Goal: Transaction & Acquisition: Book appointment/travel/reservation

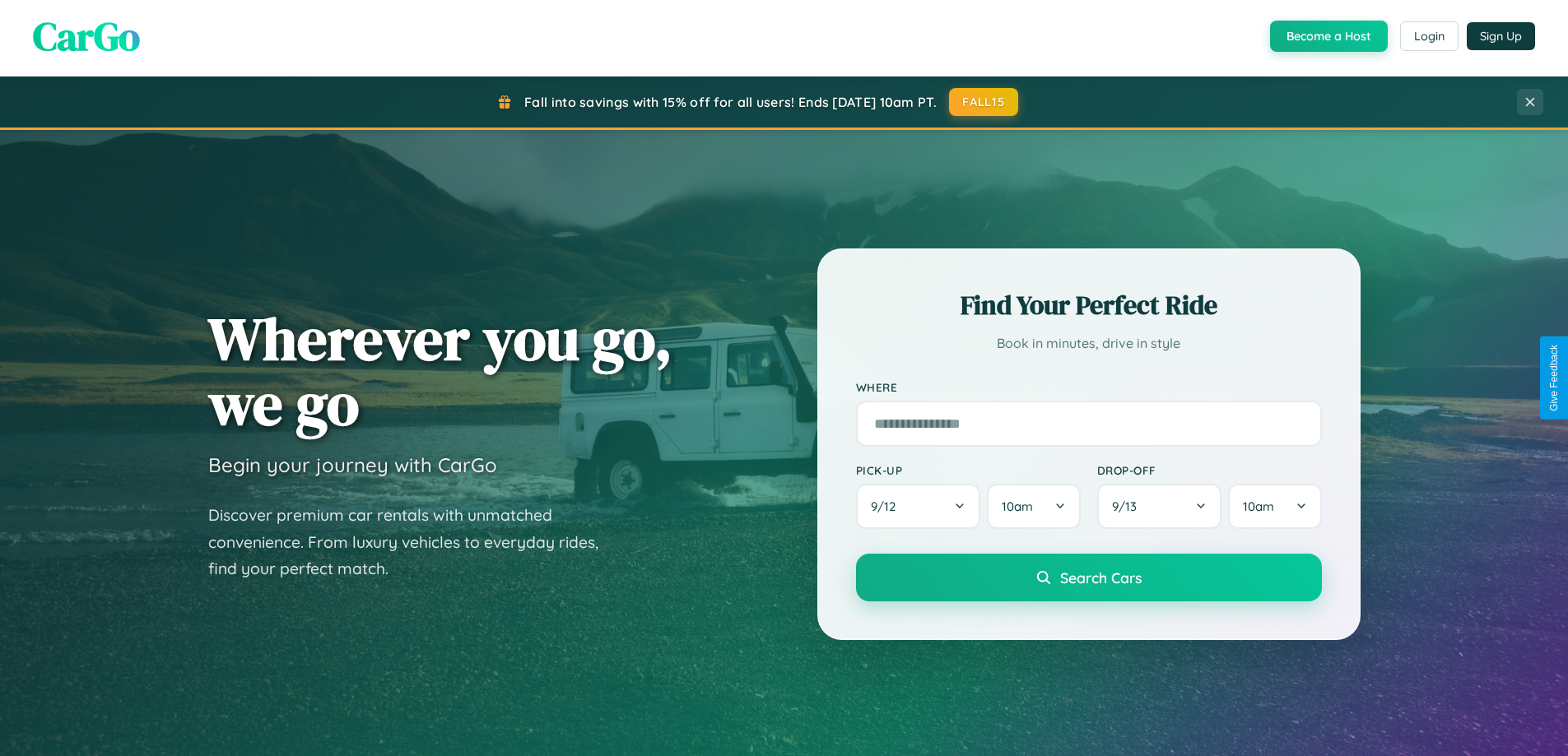
scroll to position [3165, 0]
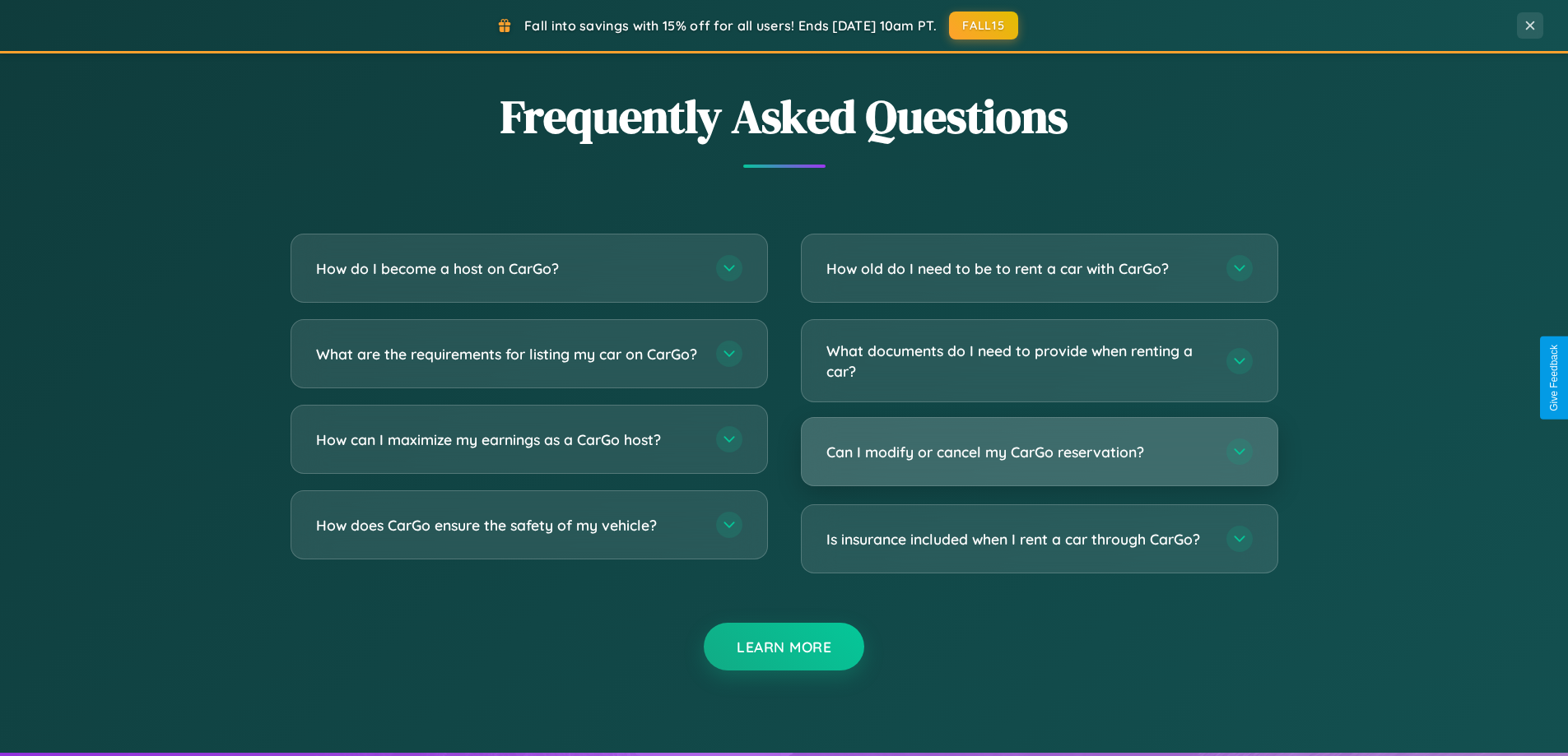
click at [1038, 453] on h3 "Can I modify or cancel my CarGo reservation?" at bounding box center [1018, 452] width 384 height 21
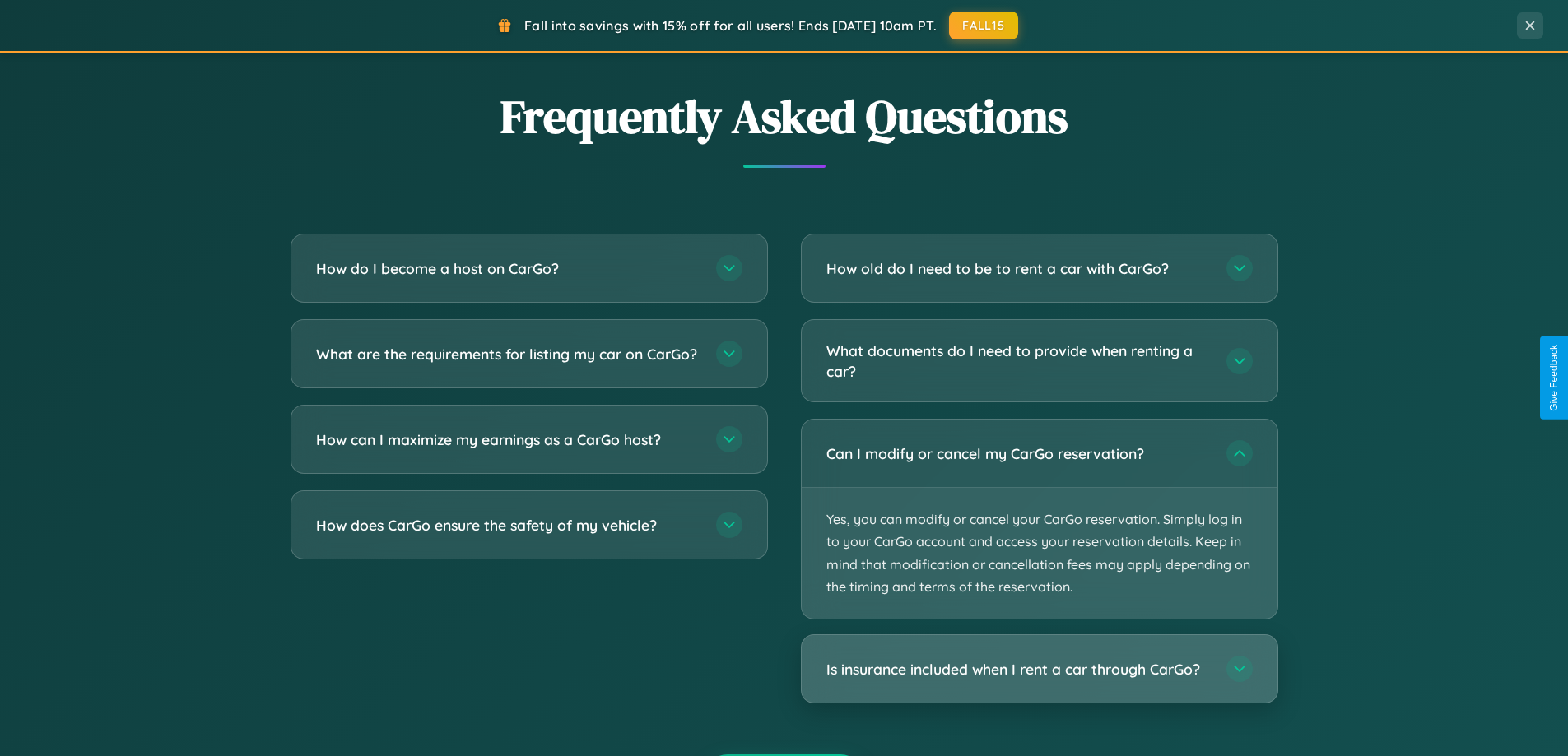
click at [1038, 669] on h3 "Is insurance included when I rent a car through CarGo?" at bounding box center [1018, 669] width 384 height 21
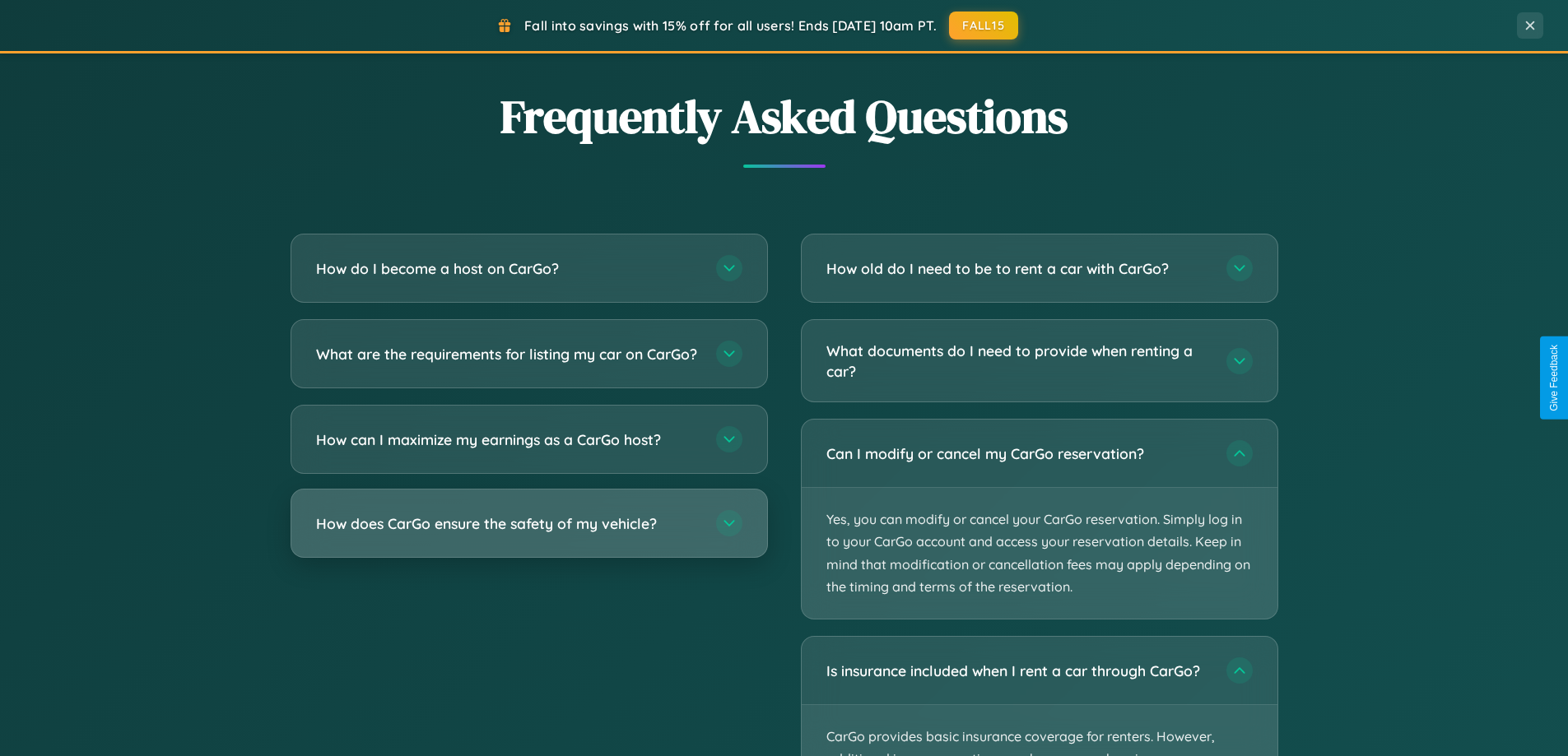
click at [529, 534] on h3 "How does CarGo ensure the safety of my vehicle?" at bounding box center [507, 524] width 384 height 21
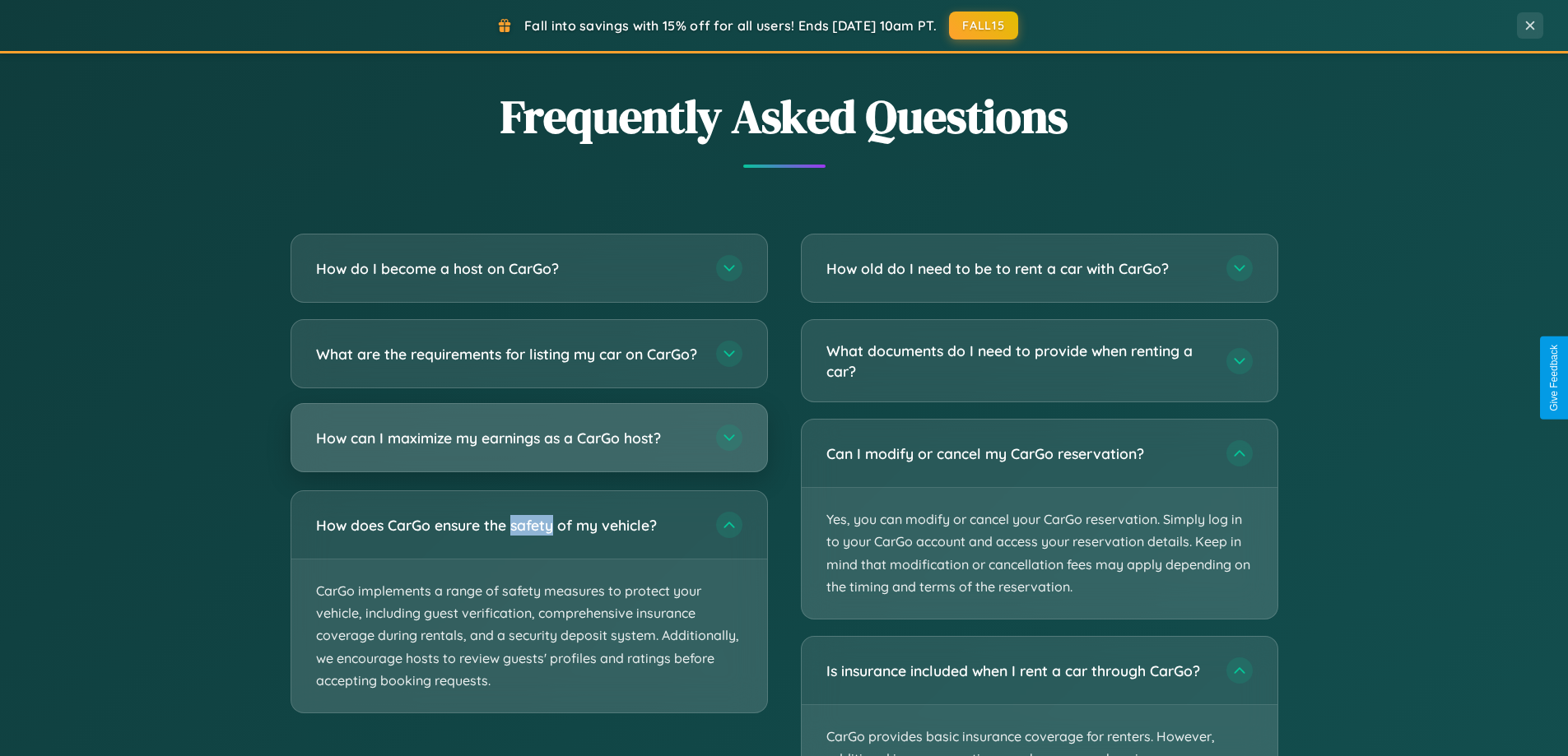
click at [529, 448] on h3 "How can I maximize my earnings as a CarGo host?" at bounding box center [507, 438] width 384 height 21
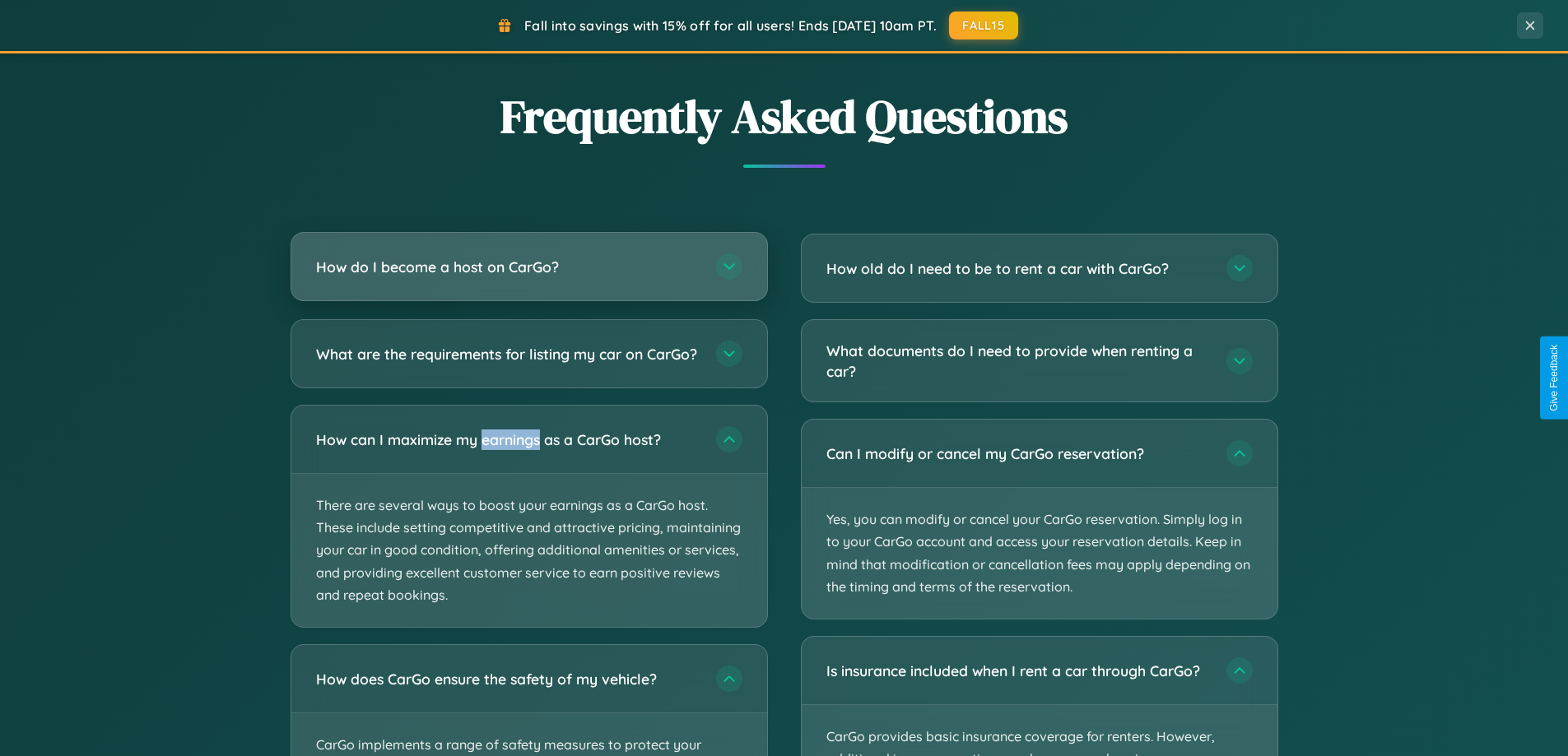
click at [529, 268] on h3 "How do I become a host on CarGo?" at bounding box center [507, 266] width 384 height 21
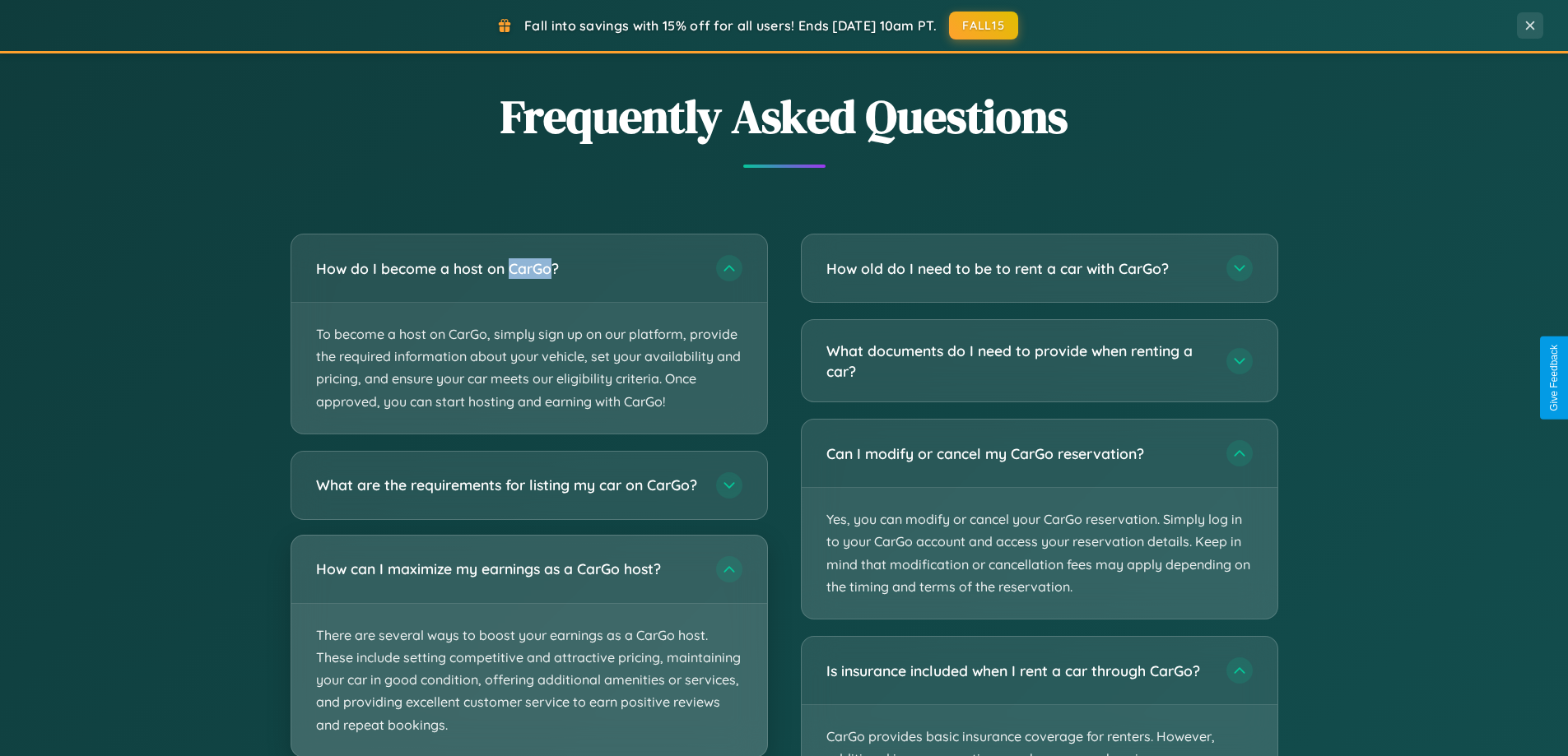
click at [529, 652] on p "There are several ways to boost your earnings as a CarGo host. These include se…" at bounding box center [529, 680] width 476 height 153
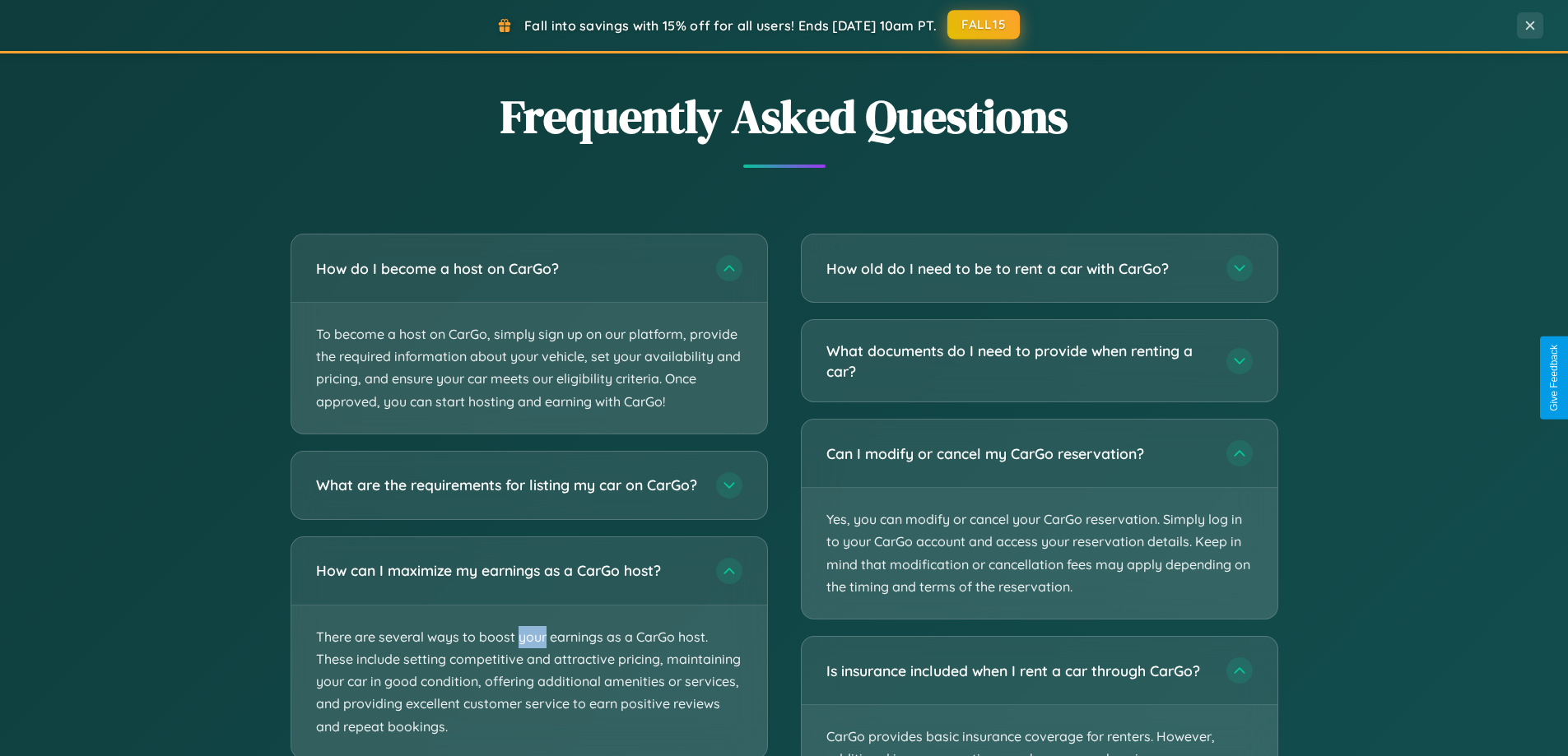
click at [984, 26] on button "FALL15" at bounding box center [983, 25] width 73 height 30
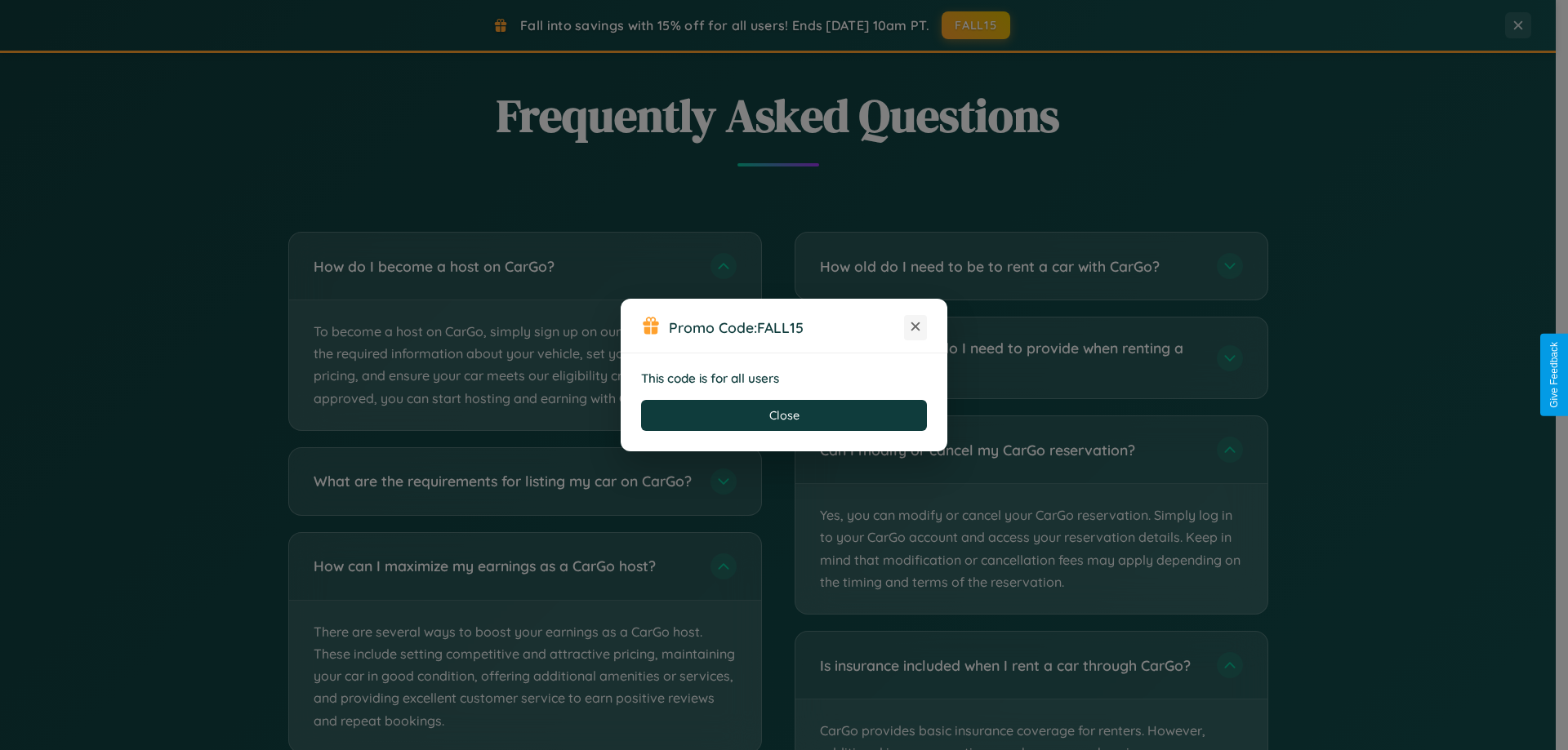
click at [915, 327] on icon at bounding box center [915, 326] width 16 height 16
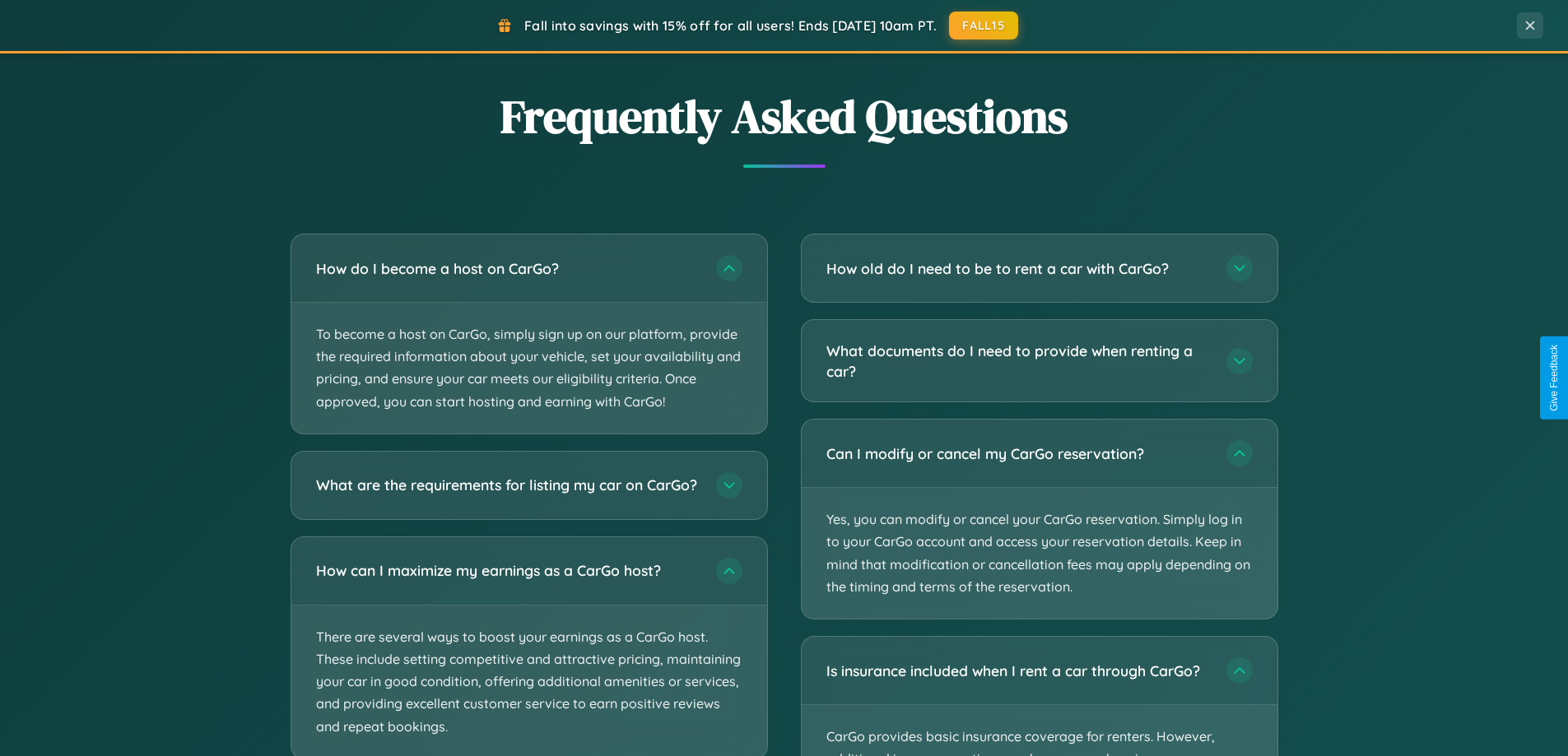
scroll to position [1928, 0]
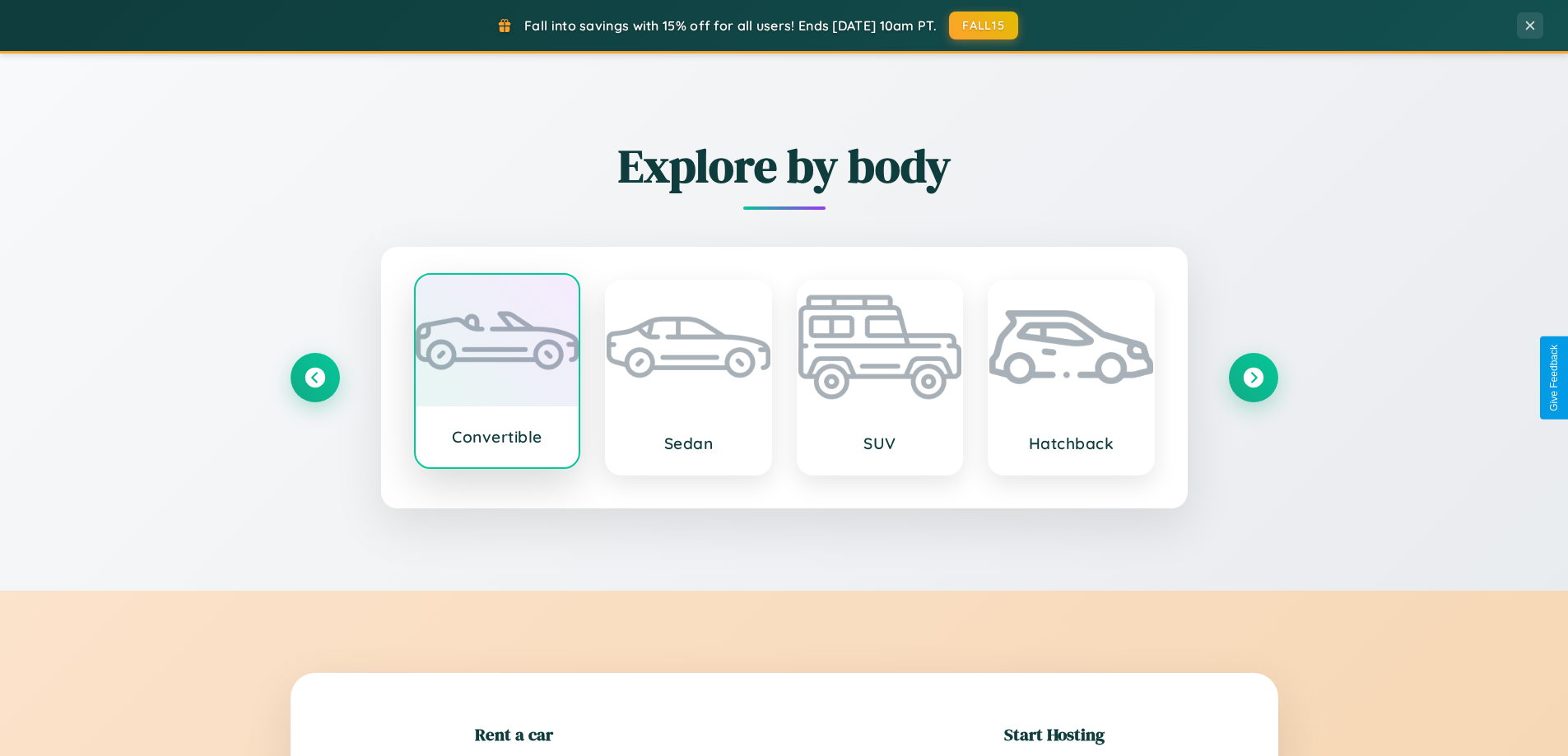
click at [497, 371] on div at bounding box center [497, 340] width 164 height 132
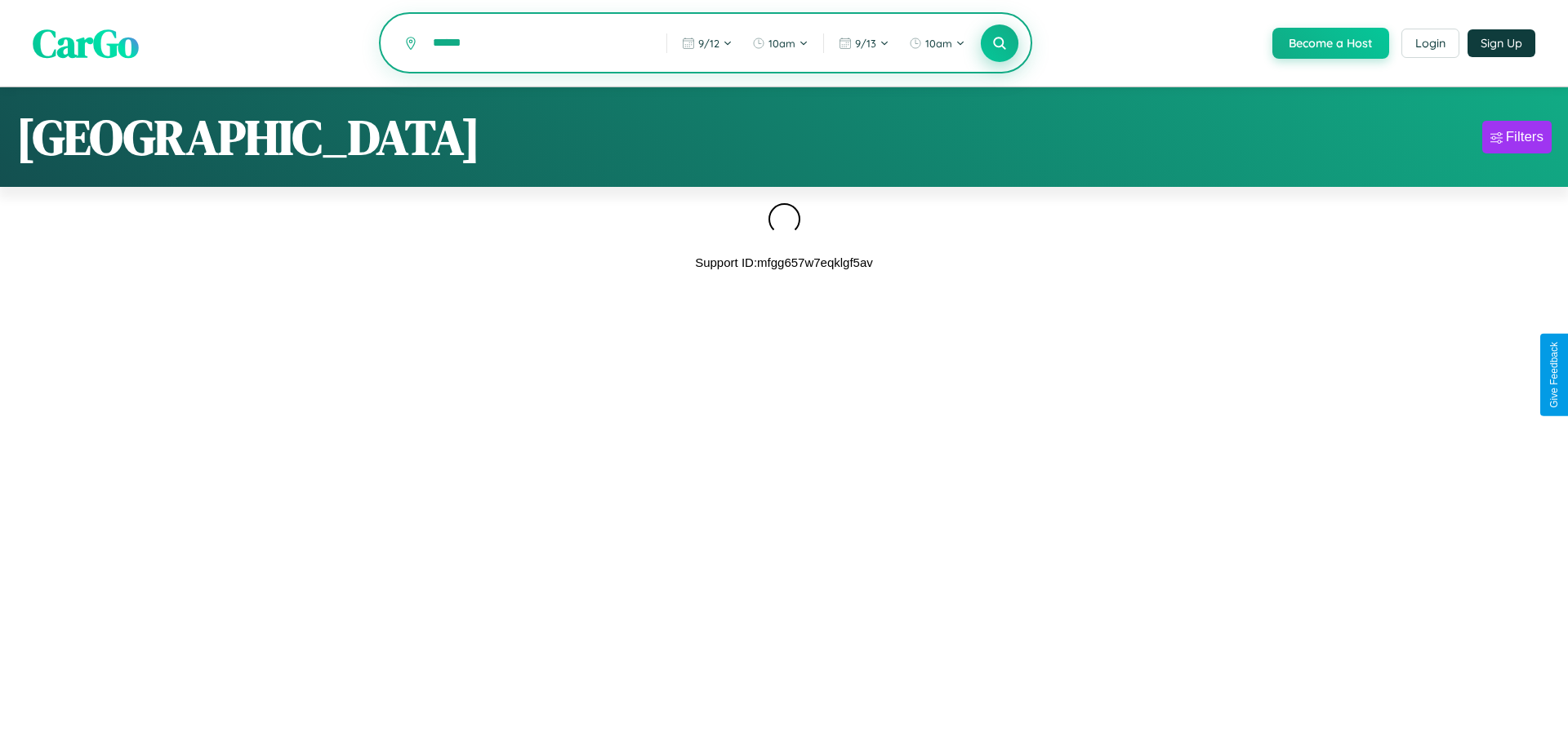
type input "******"
click at [998, 44] on icon at bounding box center [998, 43] width 16 height 16
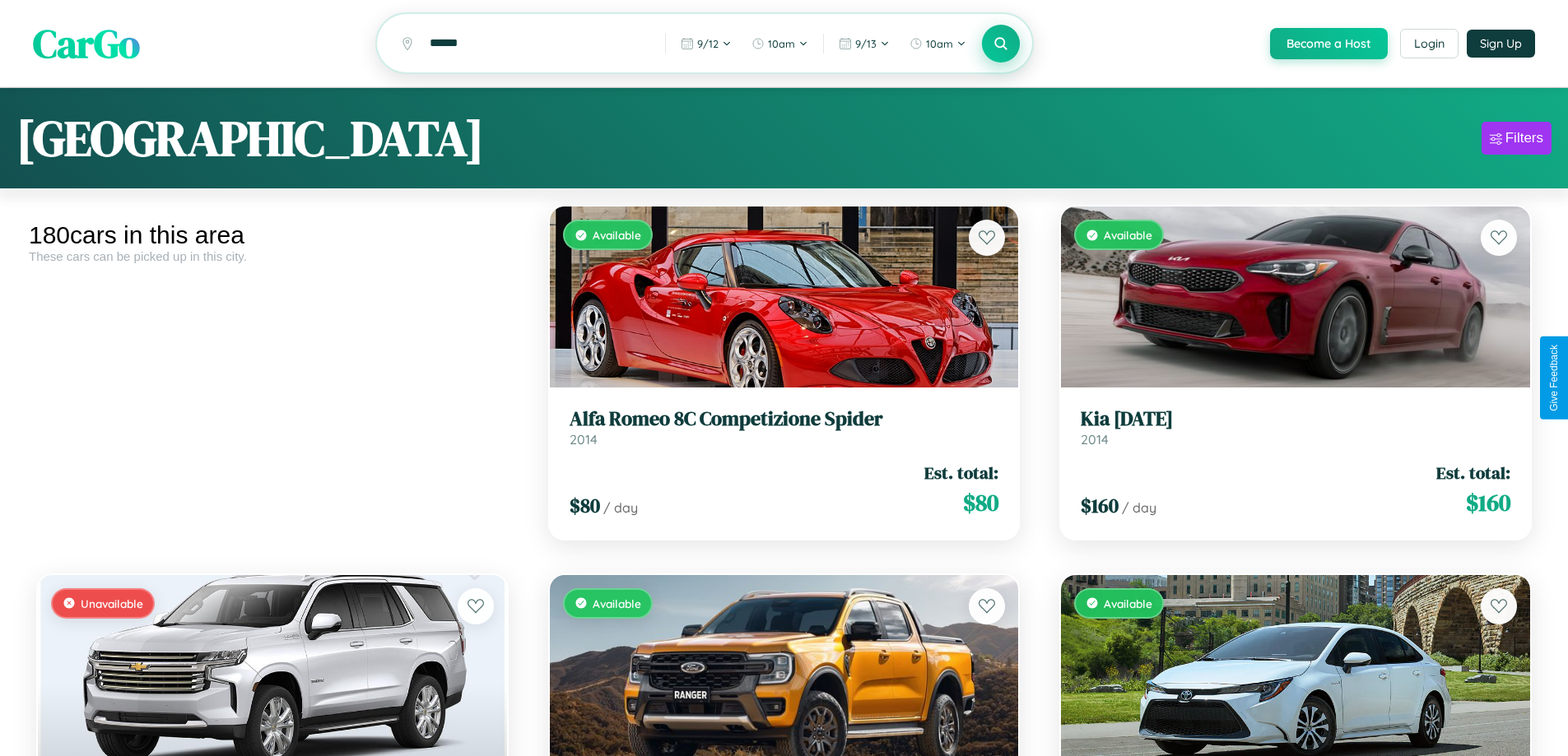
scroll to position [17544, 0]
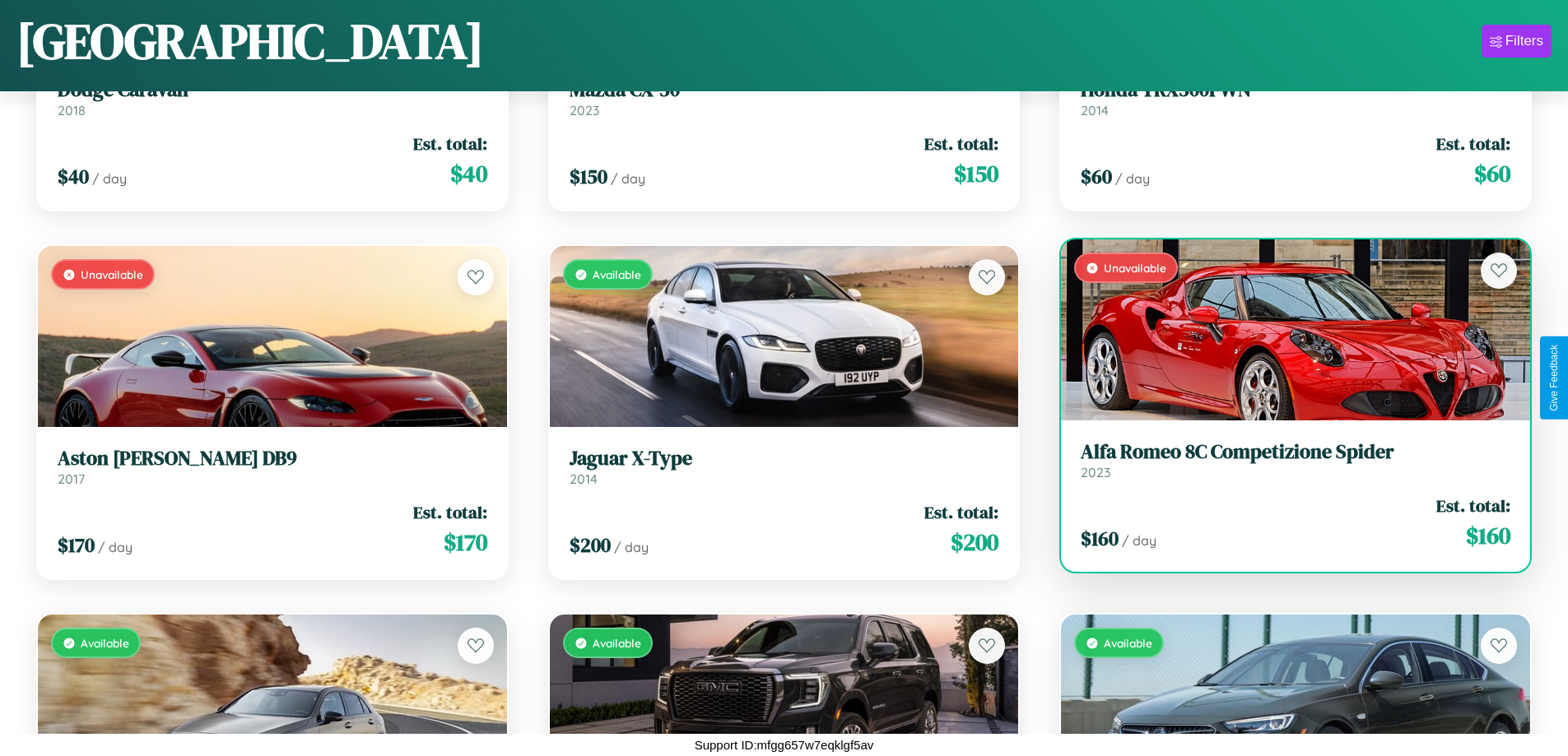
click at [1284, 467] on link "Alfa Romeo 8C Competizione Spider 2023" at bounding box center [1295, 460] width 430 height 40
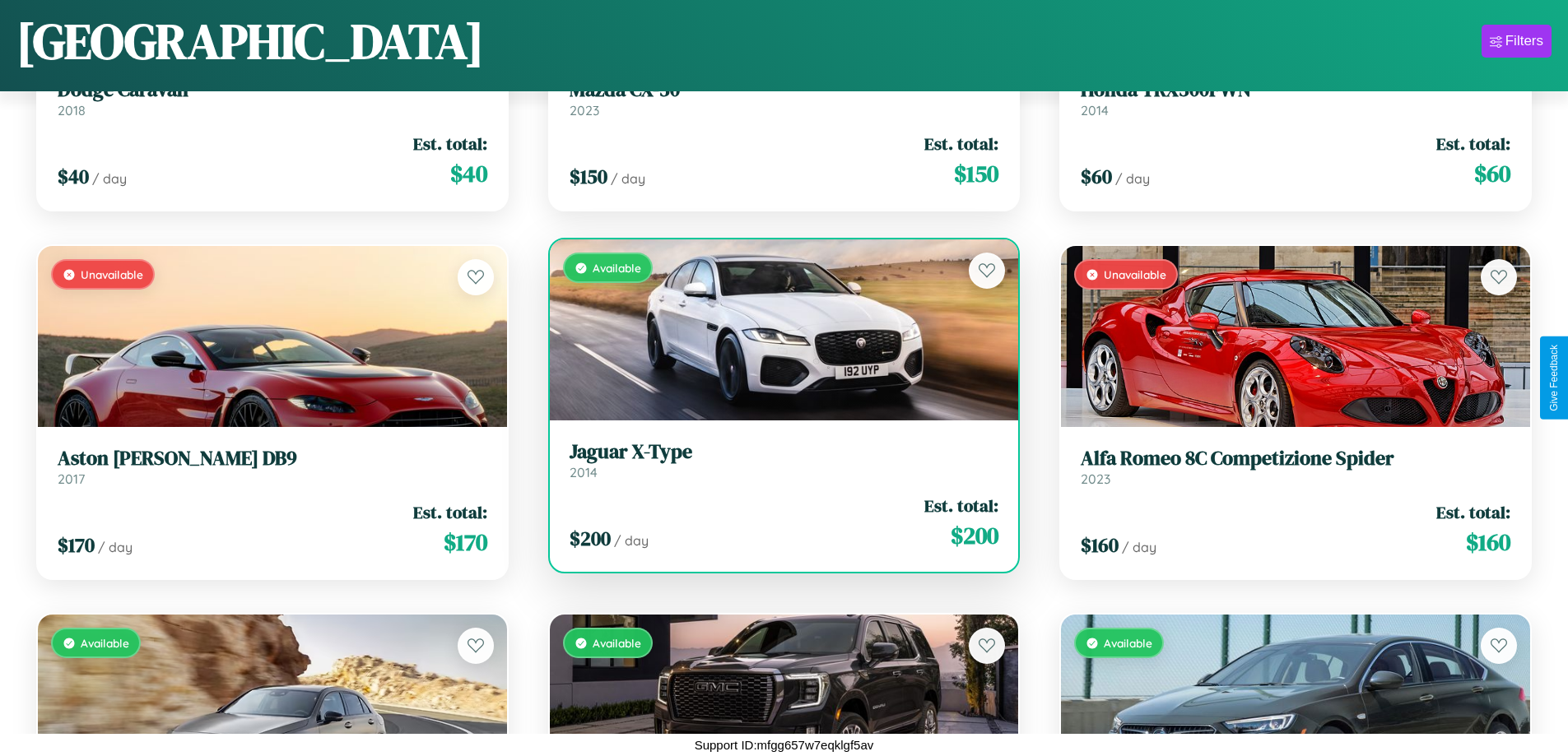
scroll to position [11281, 0]
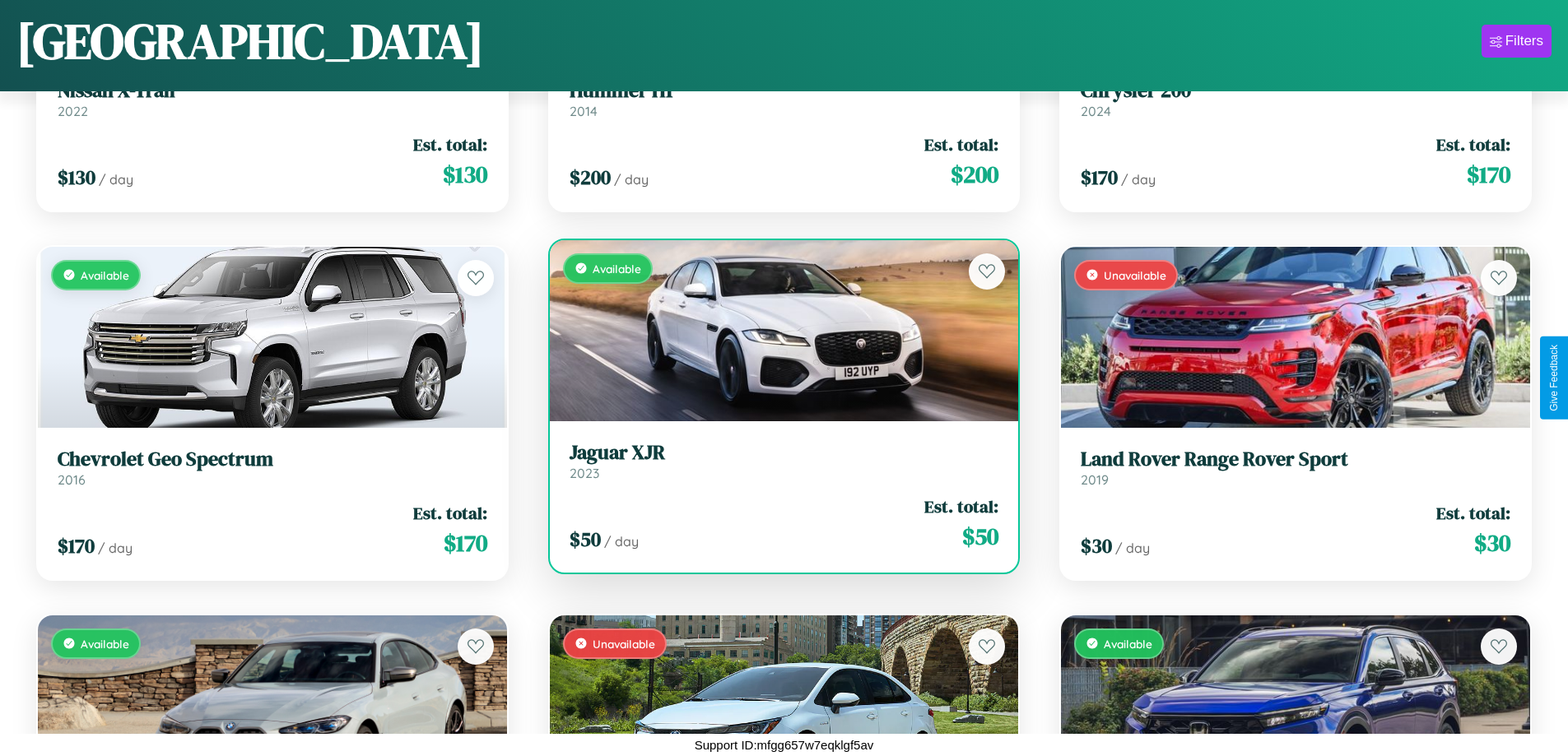
click at [777, 461] on h3 "Jaguar XJR" at bounding box center [784, 453] width 430 height 24
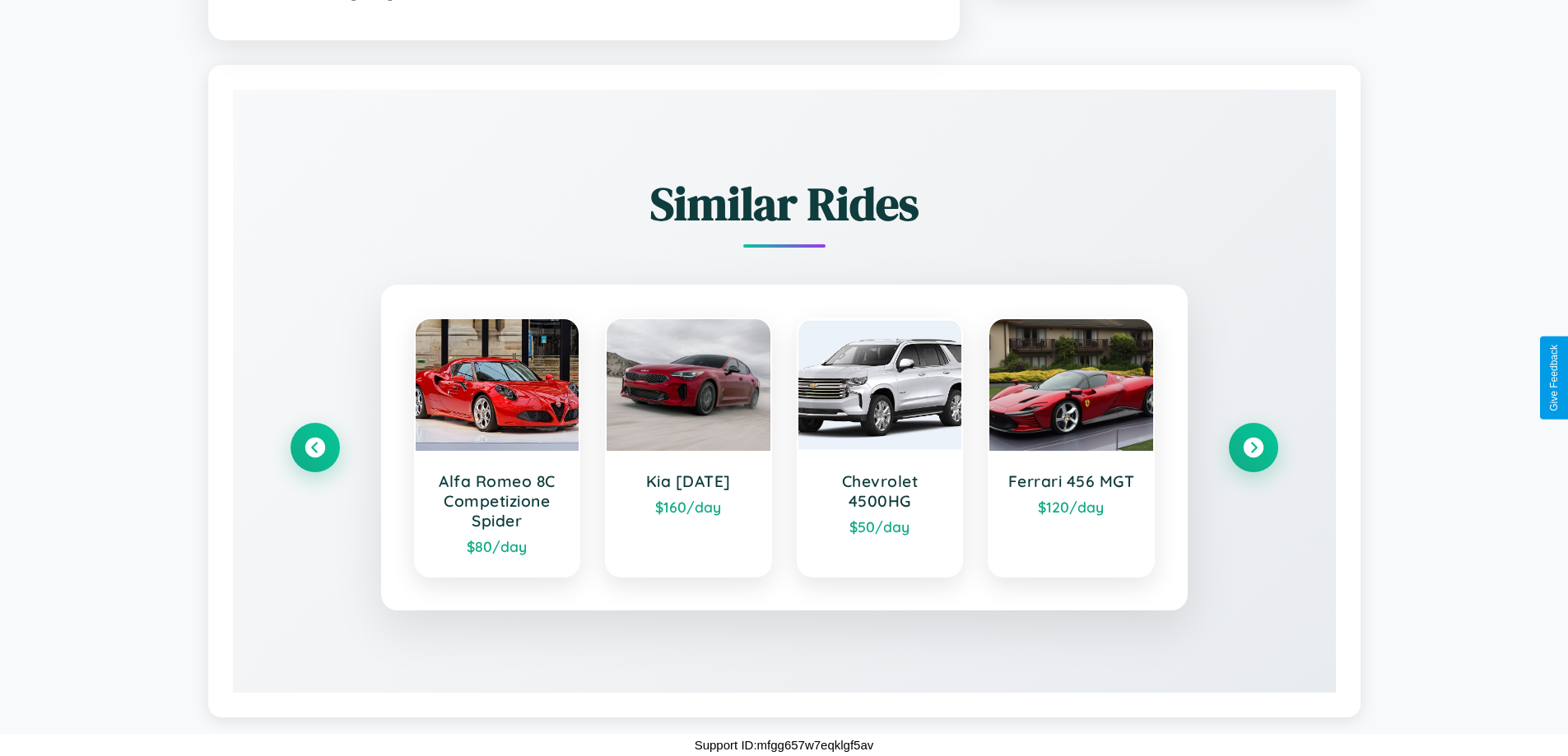
scroll to position [1045, 0]
click at [1253, 447] on icon at bounding box center [1253, 447] width 22 height 22
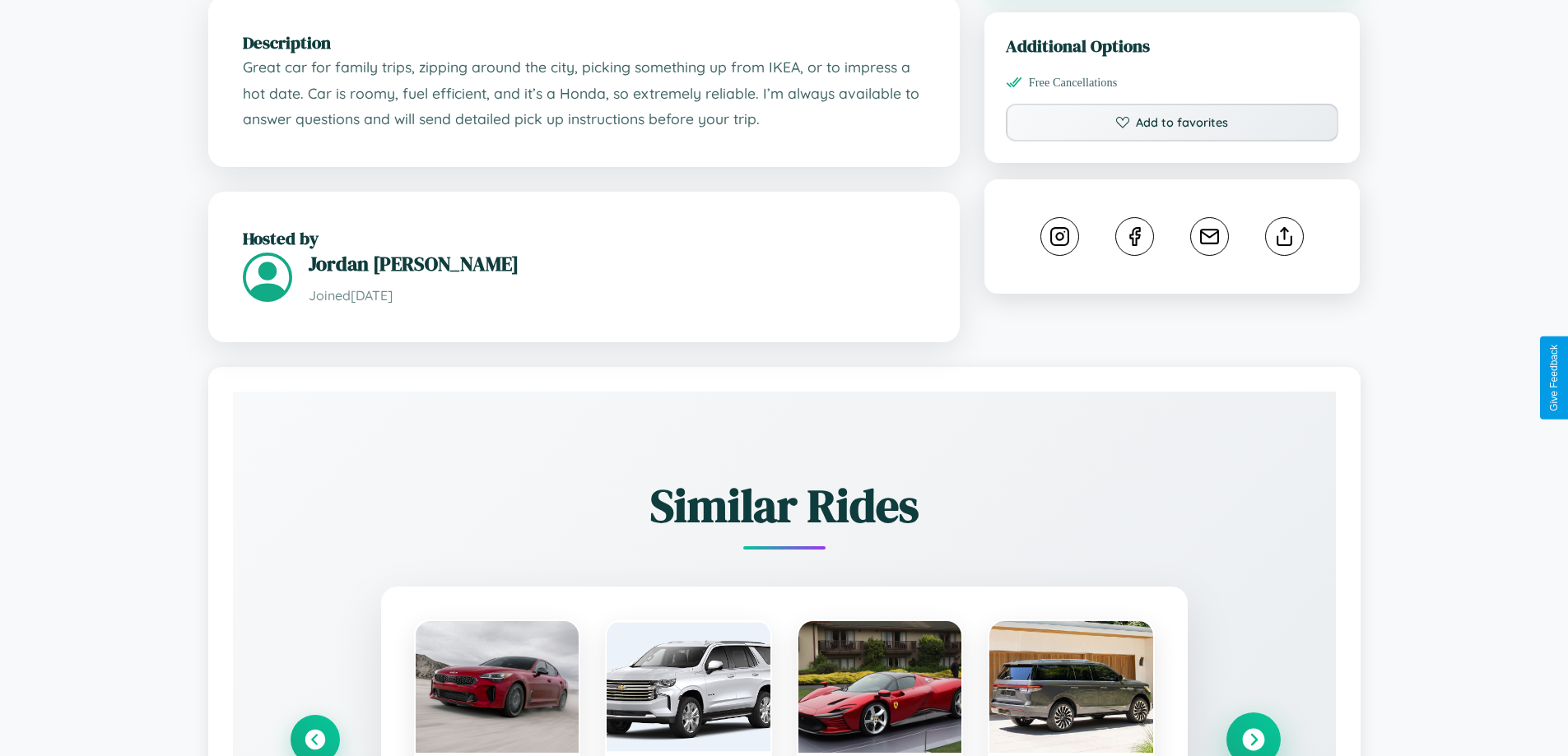
scroll to position [601, 0]
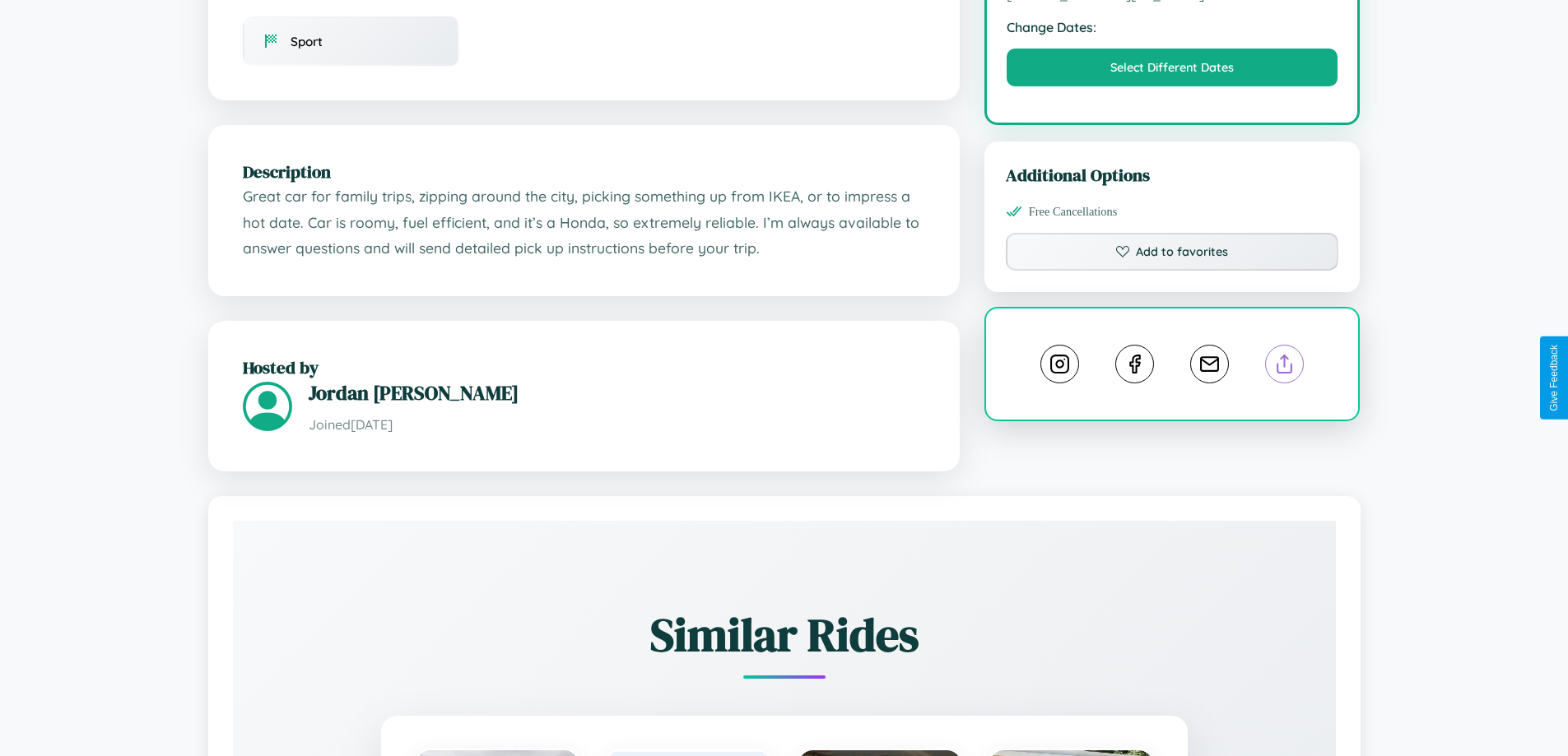
click at [1284, 367] on line at bounding box center [1284, 361] width 0 height 12
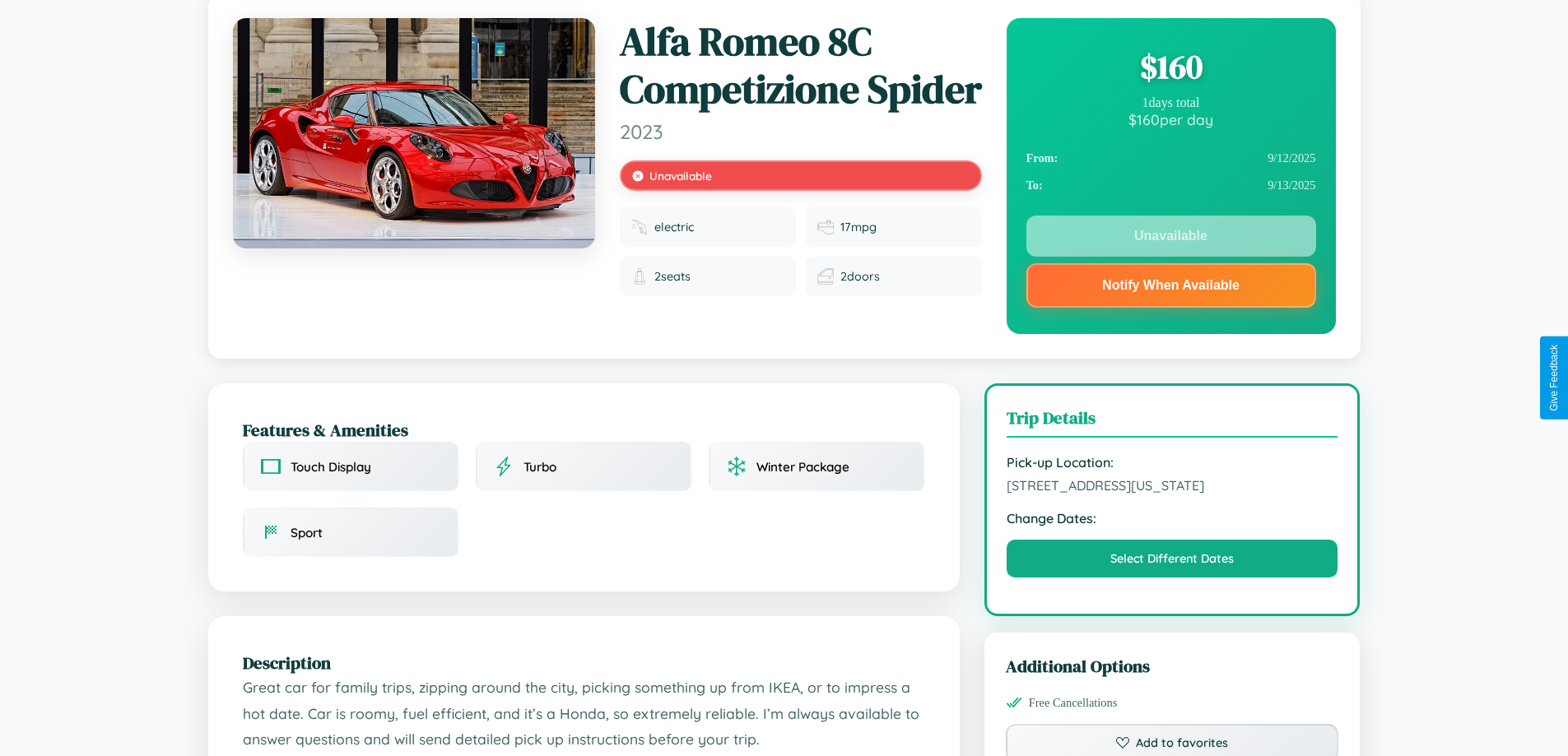
scroll to position [0, 0]
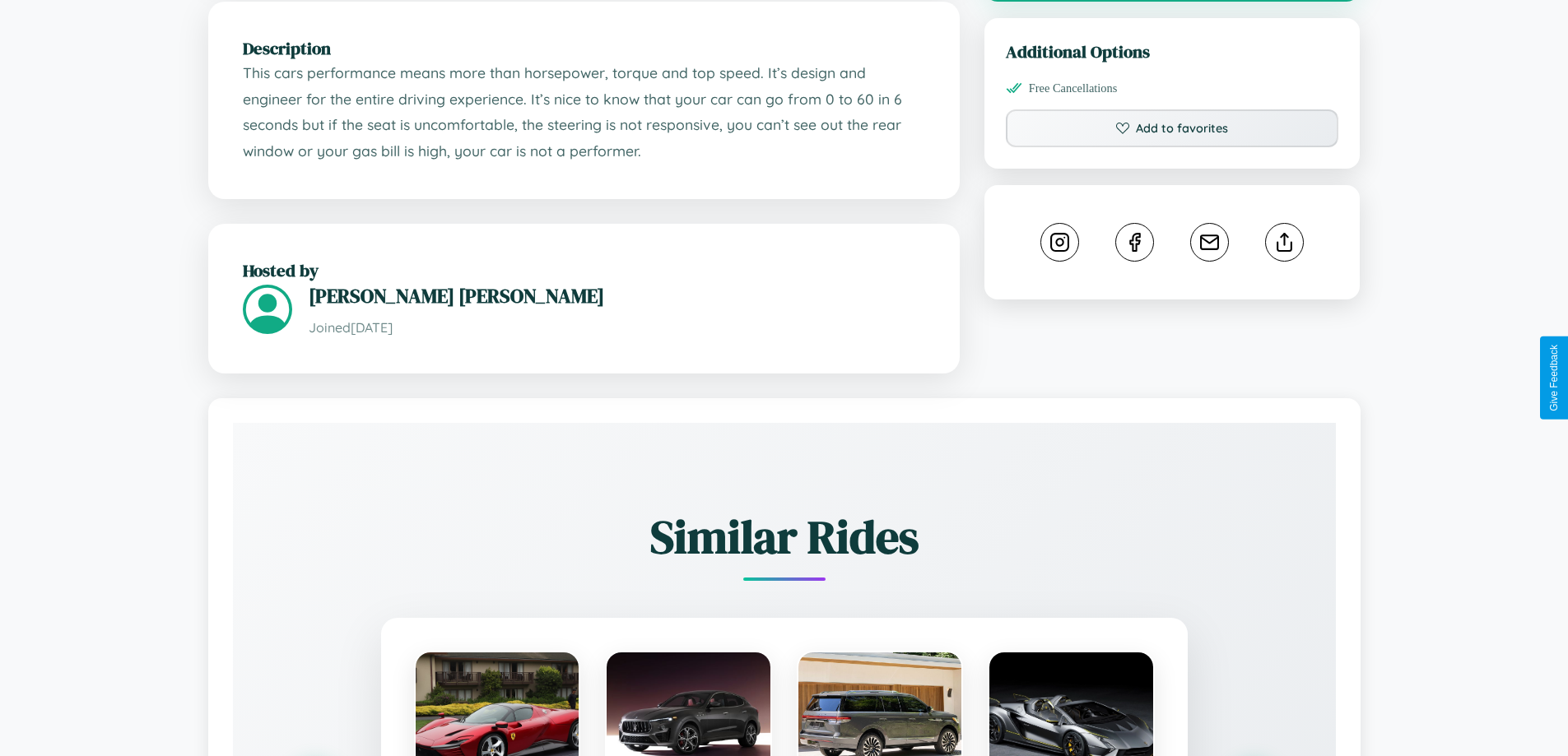
scroll to position [1009, 0]
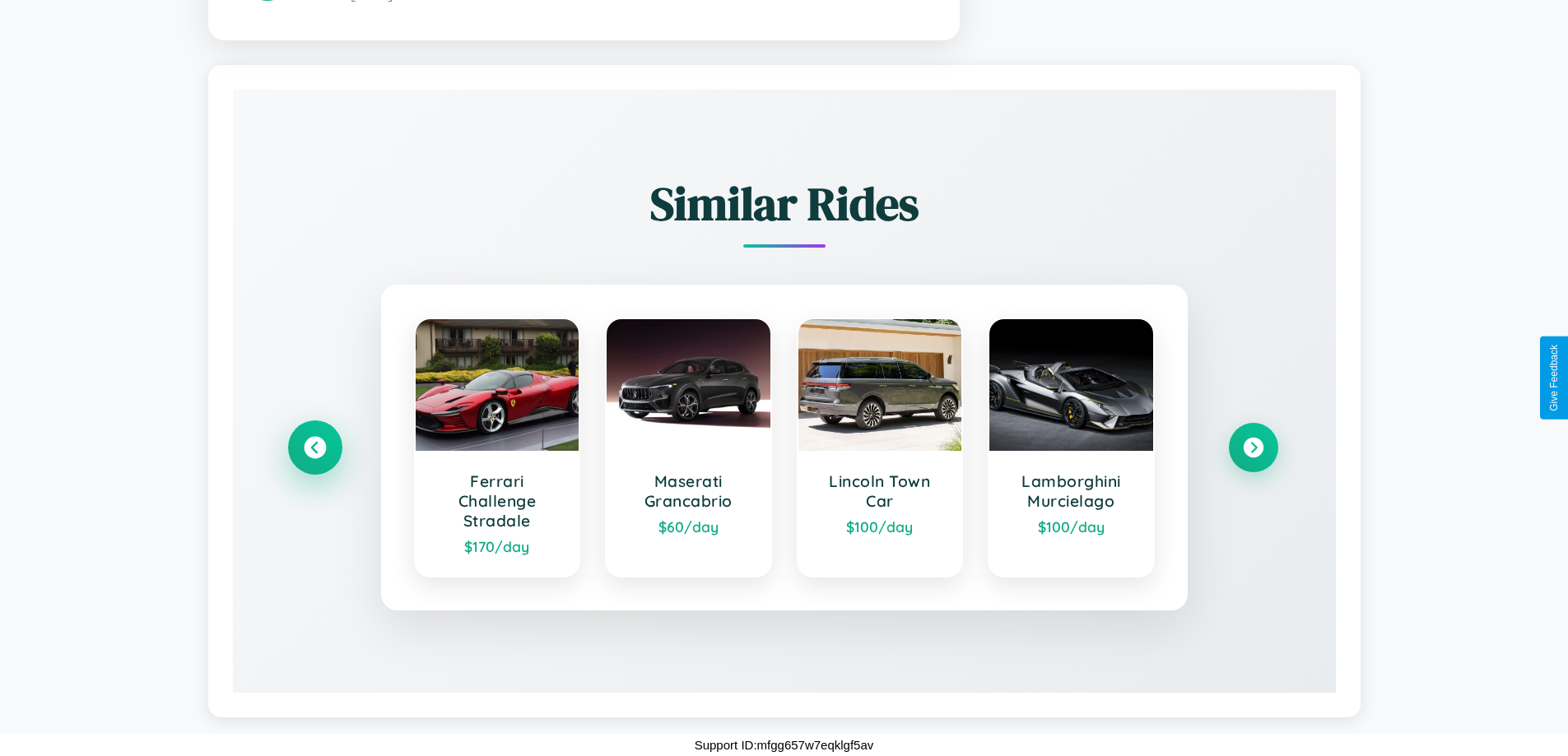
click at [314, 448] on icon at bounding box center [314, 448] width 22 height 22
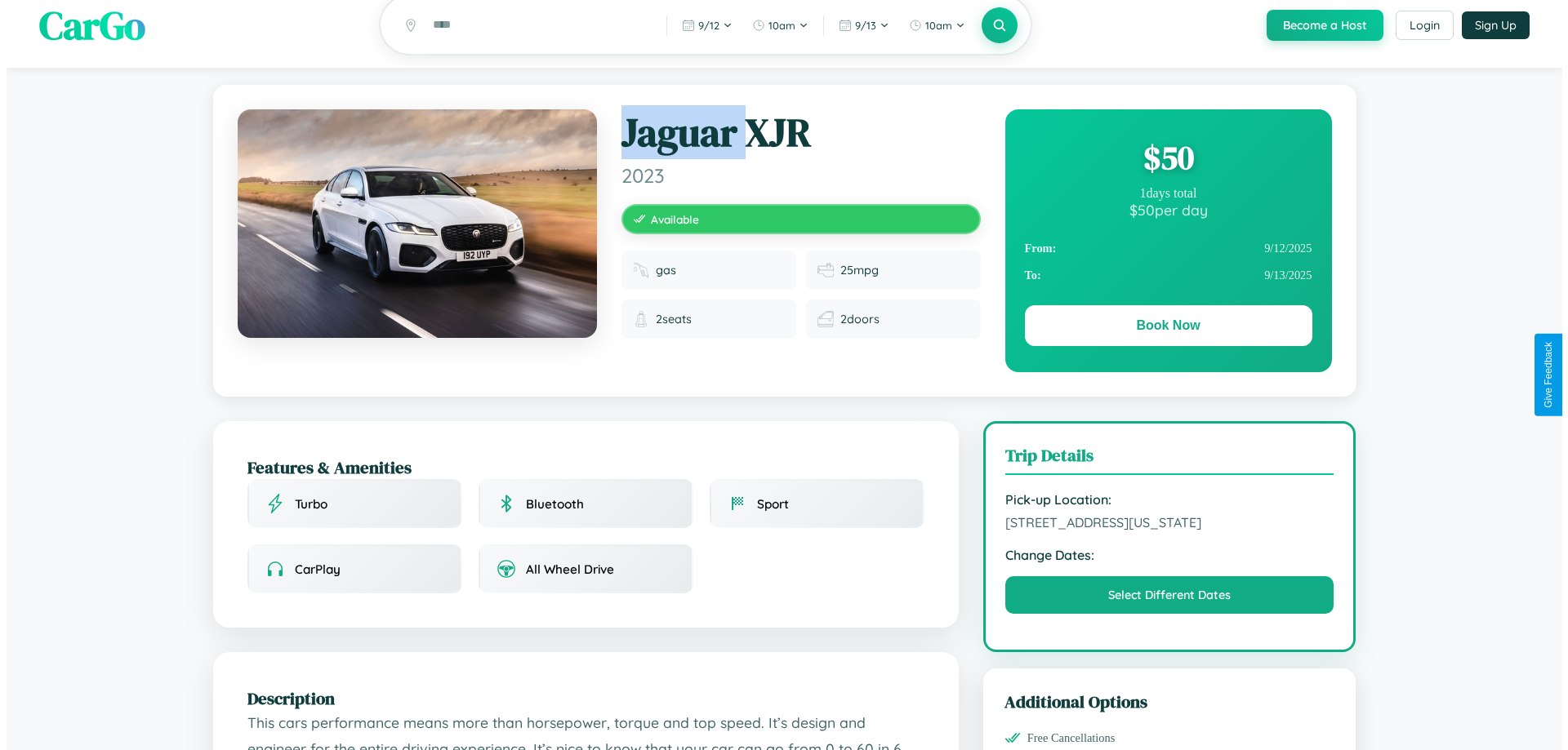
scroll to position [0, 0]
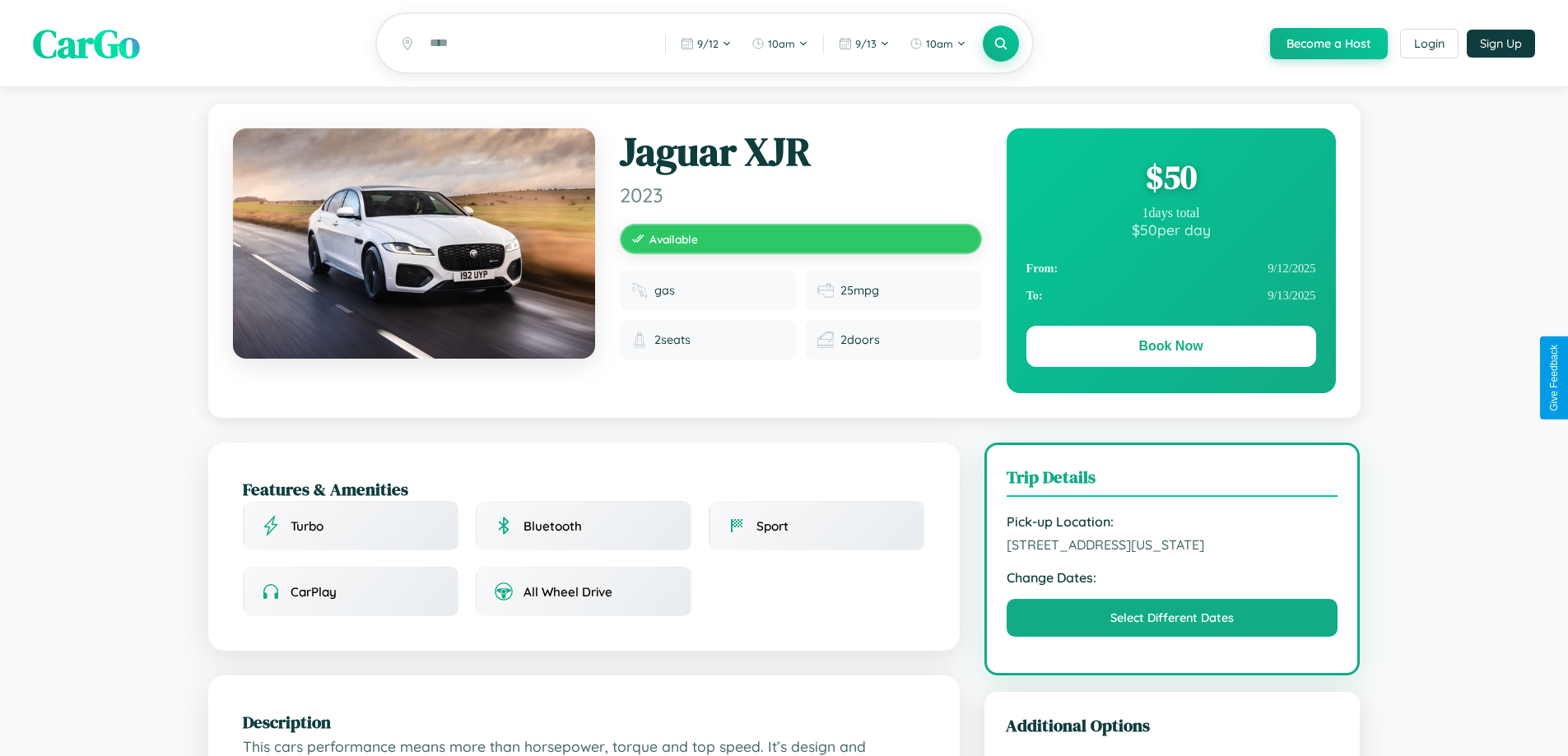
click at [1170, 180] on div "$ 50" at bounding box center [1170, 177] width 290 height 45
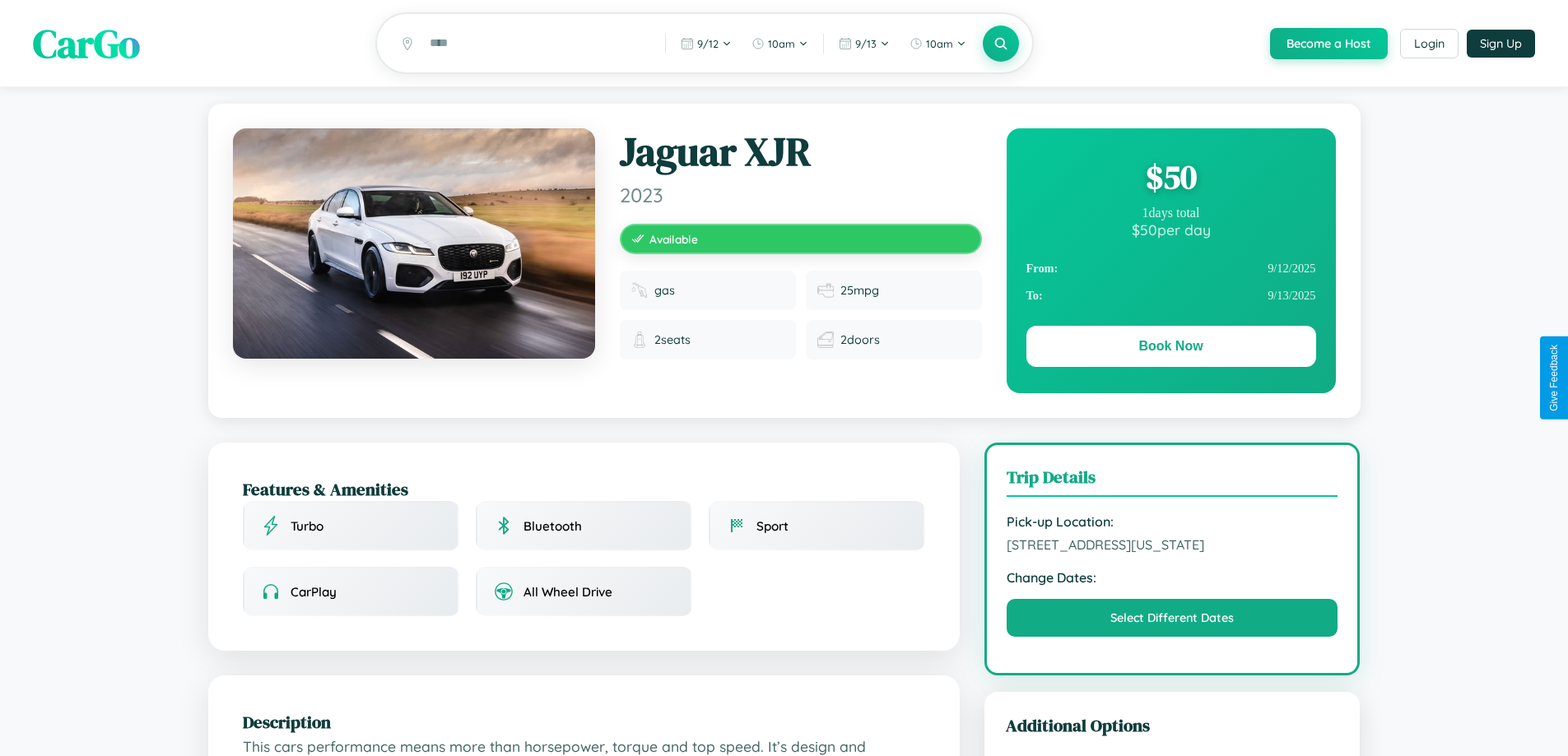
click at [1170, 180] on div "$ 50" at bounding box center [1170, 177] width 290 height 45
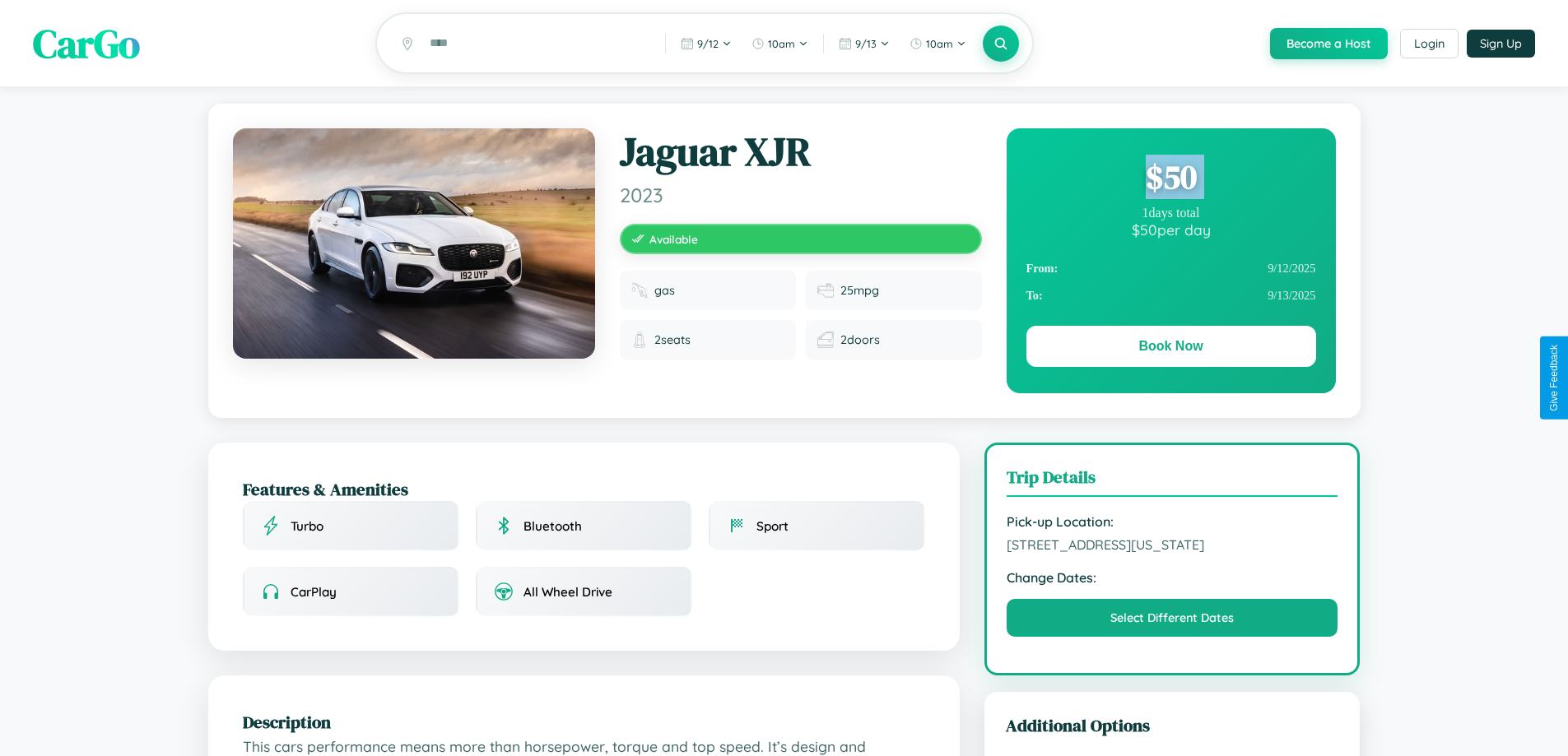
click at [1170, 180] on div "$ 50" at bounding box center [1170, 177] width 290 height 45
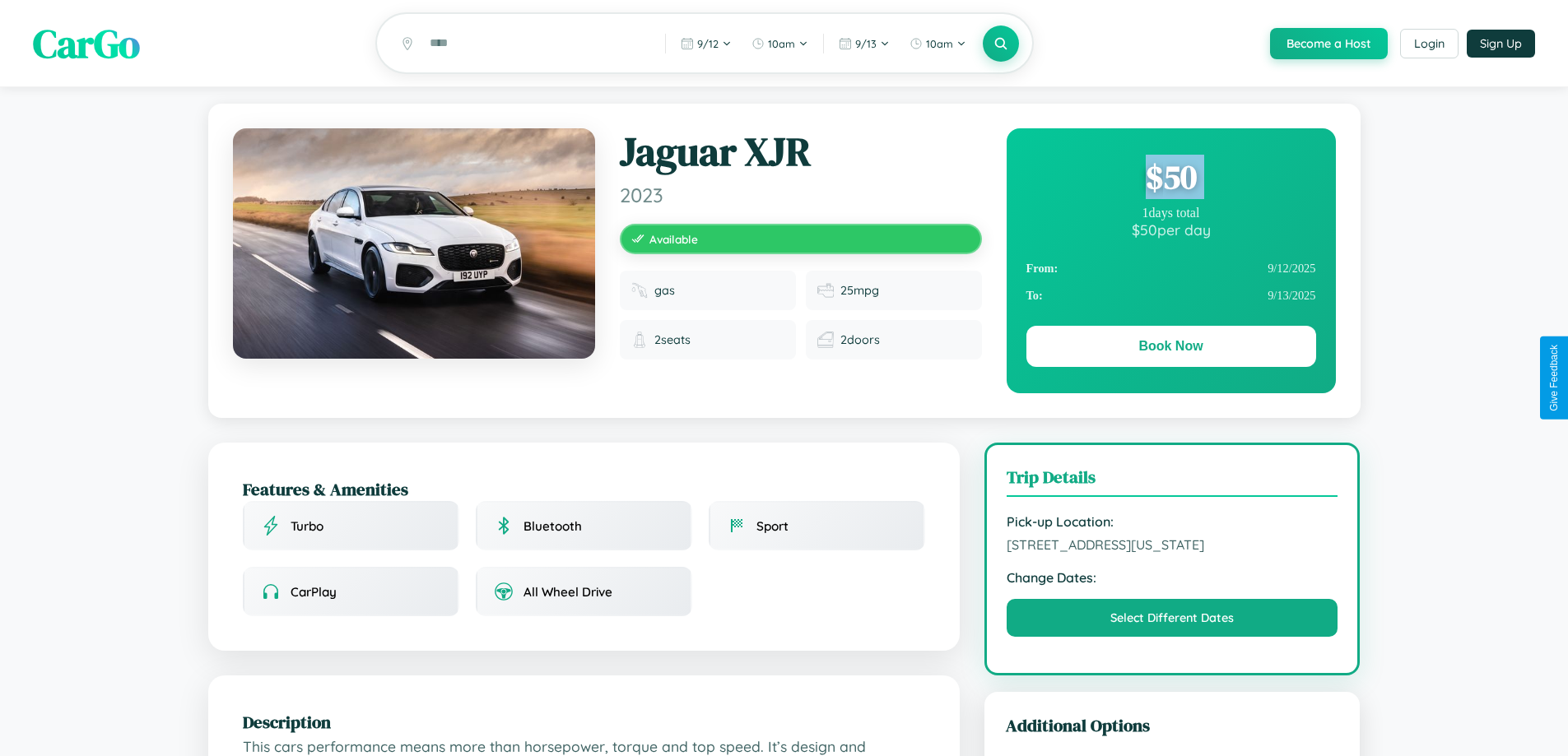
click at [1170, 180] on div "$ 50" at bounding box center [1170, 177] width 290 height 45
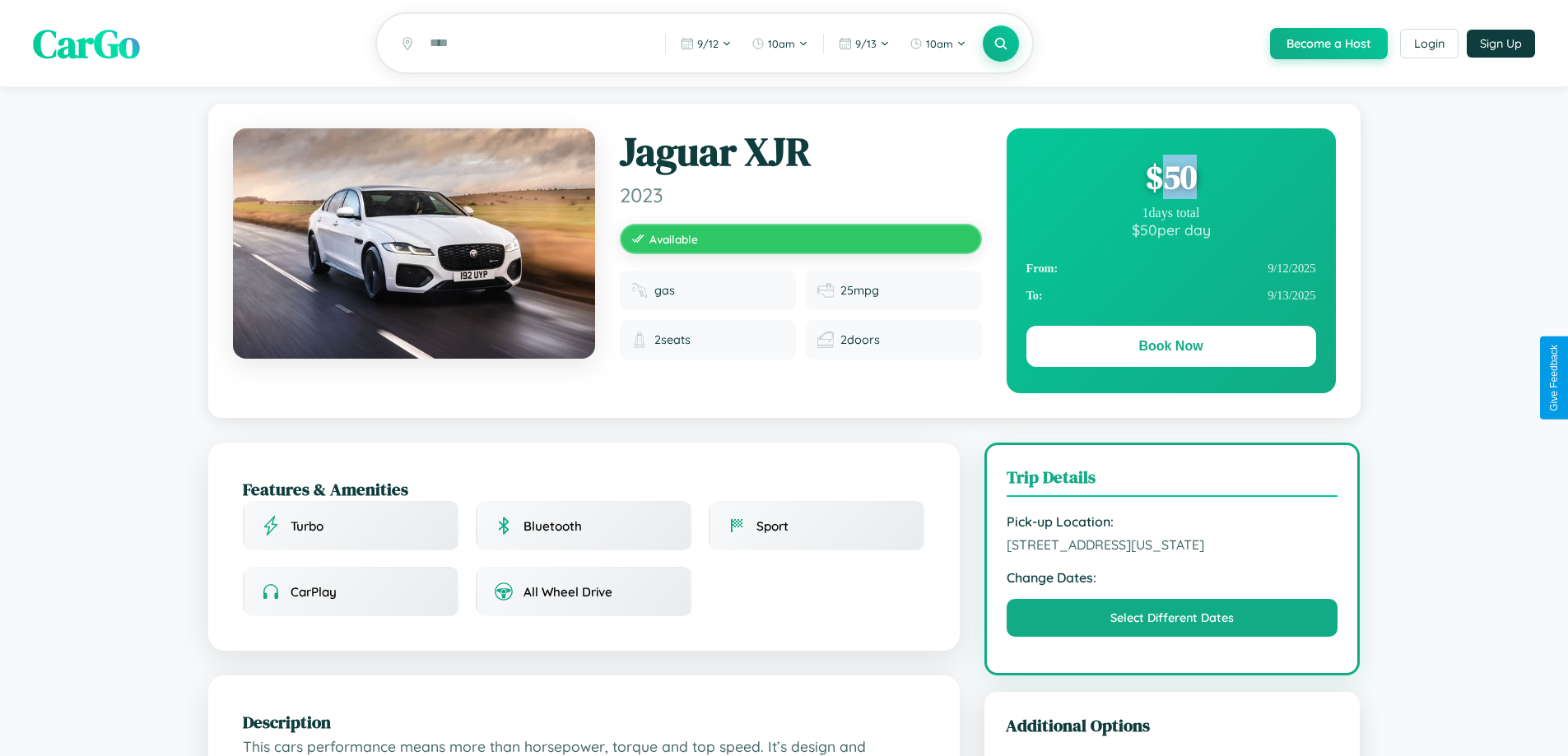
click at [1170, 180] on div "$ 50" at bounding box center [1170, 177] width 290 height 45
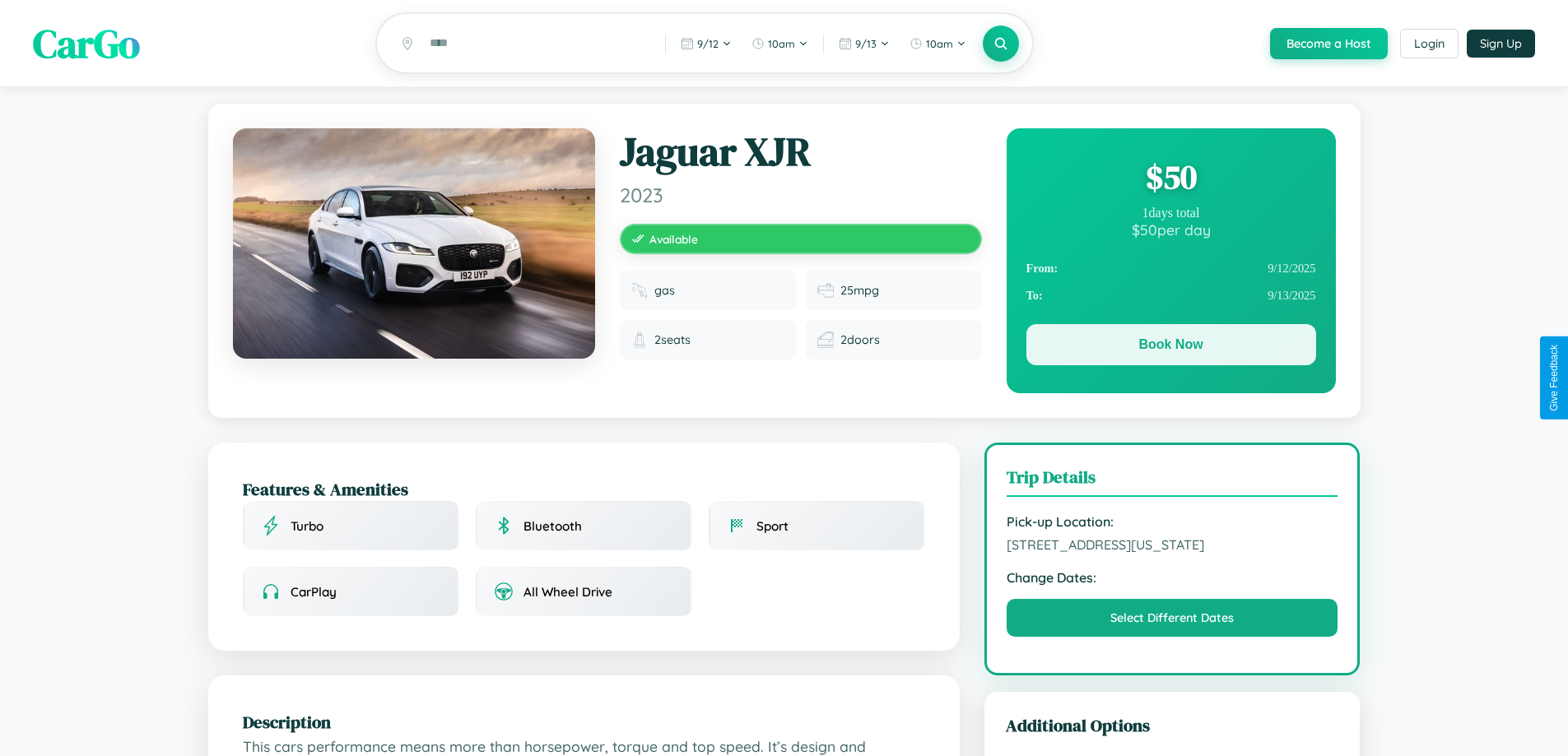
click at [1170, 347] on button "Book Now" at bounding box center [1170, 345] width 290 height 41
